Goal: Navigation & Orientation: Find specific page/section

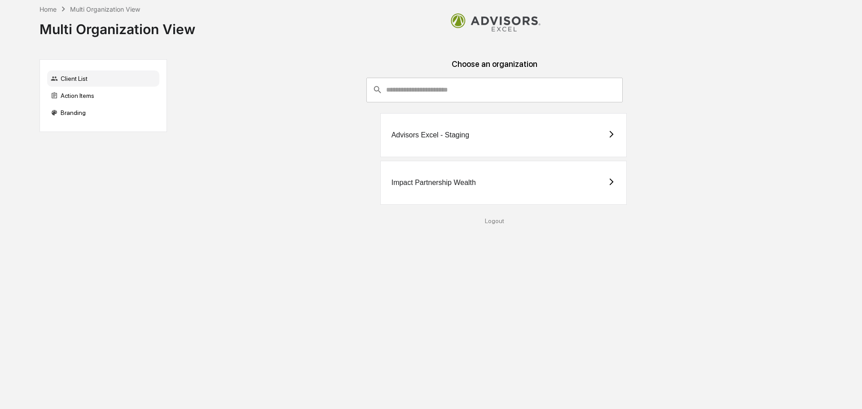
click at [452, 179] on div "Impact Partnership Wealth" at bounding box center [433, 183] width 84 height 8
click at [481, 189] on div "Impact Partnership Wealth" at bounding box center [503, 183] width 247 height 44
